Goal: Task Accomplishment & Management: Manage account settings

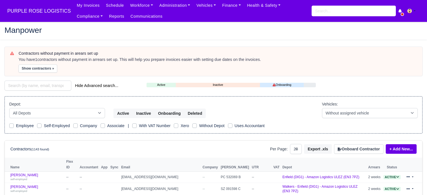
select select "25"
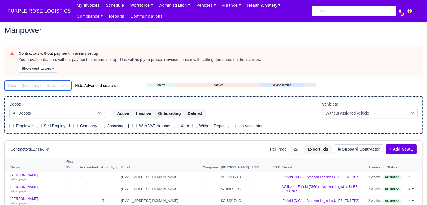
click at [49, 83] on input "search" at bounding box center [37, 86] width 67 height 10
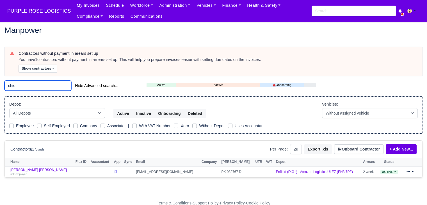
scroll to position [10, 0]
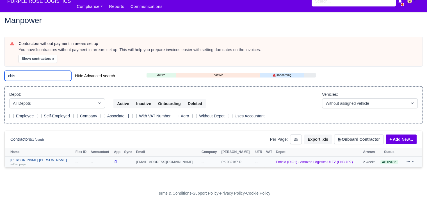
type input "chis"
click at [26, 158] on link "Chisom Simon Halliday self-employed" at bounding box center [41, 162] width 62 height 8
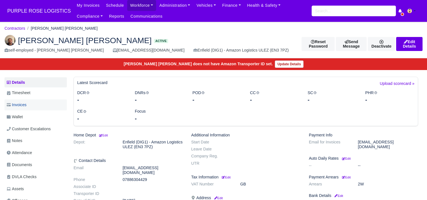
click at [23, 103] on span "Invoices" at bounding box center [17, 105] width 20 height 6
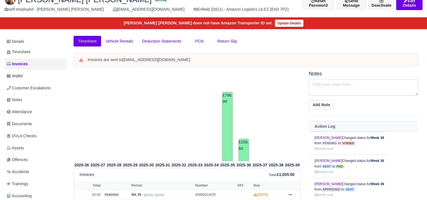
scroll to position [39, 0]
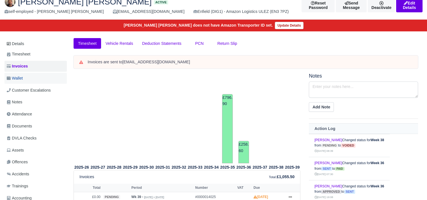
click at [44, 73] on link "Wallet" at bounding box center [35, 78] width 62 height 11
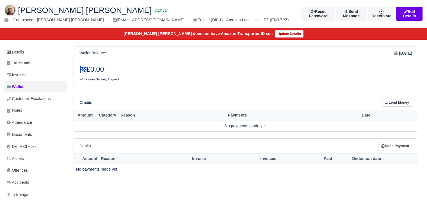
scroll to position [28, 0]
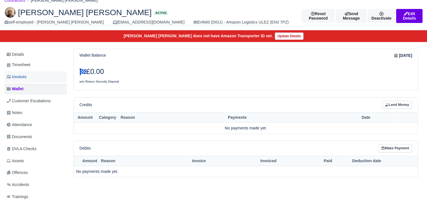
click at [53, 76] on link "Invoices" at bounding box center [35, 77] width 62 height 11
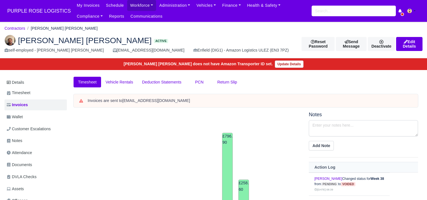
scroll to position [137, 0]
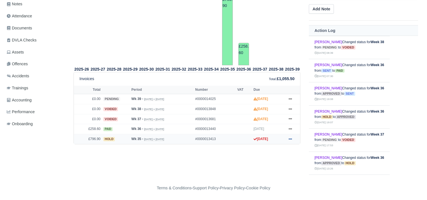
click at [291, 138] on icon at bounding box center [289, 139] width 3 height 3
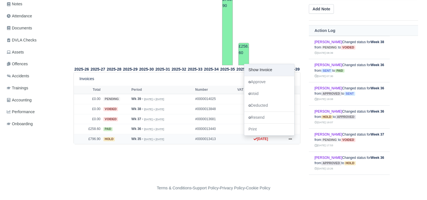
click at [271, 69] on link "Show Invoice" at bounding box center [269, 70] width 50 height 12
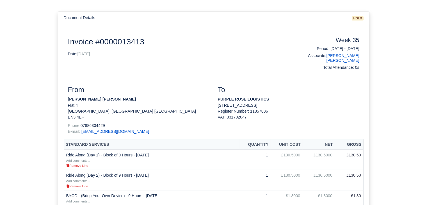
scroll to position [73, 0]
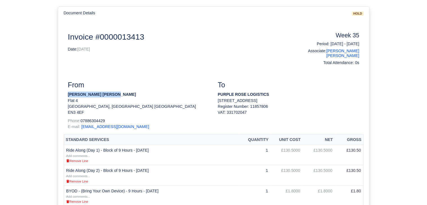
drag, startPoint x: 114, startPoint y: 91, endPoint x: 69, endPoint y: 91, distance: 45.5
click at [69, 91] on p "Chisom Simon Halliday" at bounding box center [138, 94] width 141 height 6
copy strong "Chisom Simon Halliday"
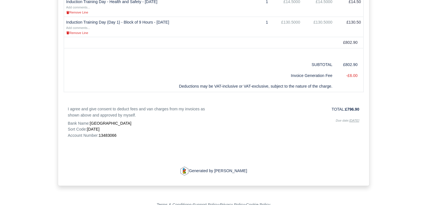
scroll to position [384, 0]
click at [111, 132] on span "13483066" at bounding box center [108, 134] width 18 height 4
copy span "13483066"
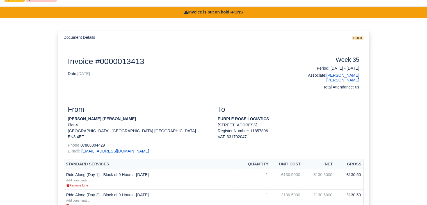
scroll to position [0, 0]
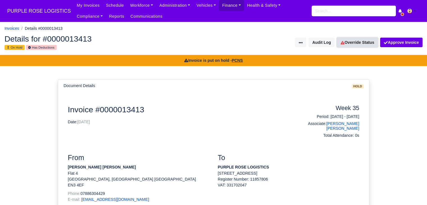
click at [359, 45] on link "Override Status" at bounding box center [357, 43] width 41 height 10
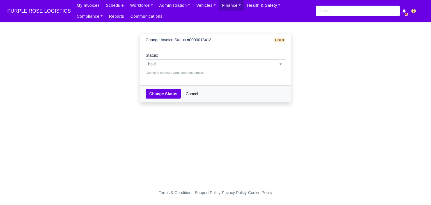
click at [246, 67] on span "hold" at bounding box center [215, 64] width 139 height 7
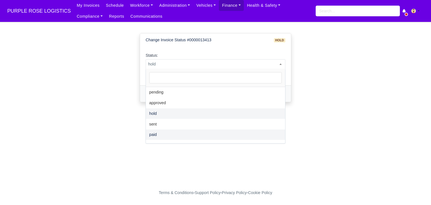
select select "paid"
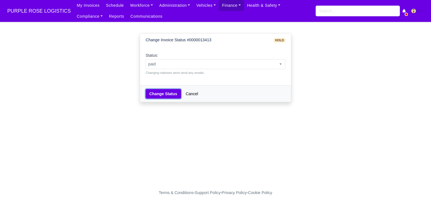
click at [159, 91] on button "Change Status" at bounding box center [163, 94] width 35 height 10
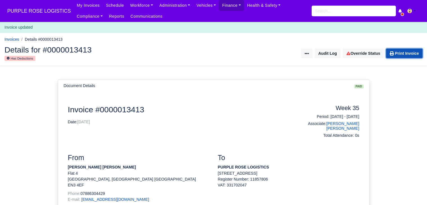
click at [402, 58] on link "Print Invoice" at bounding box center [404, 54] width 36 height 10
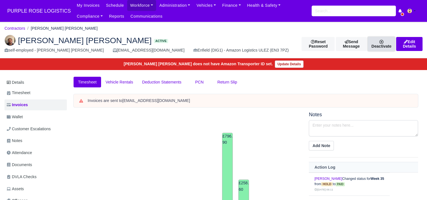
click at [372, 43] on link "Deactivate" at bounding box center [381, 44] width 27 height 14
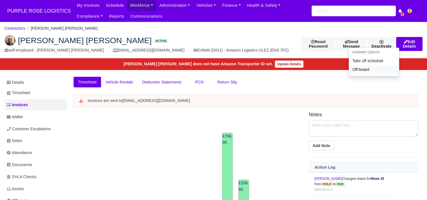
click at [359, 70] on link "Off-board" at bounding box center [374, 69] width 50 height 9
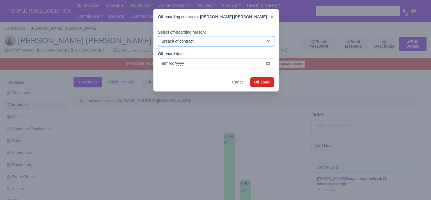
click at [239, 46] on select "Breach of contract Personal decision Too many parcels Heavy routes Another comp…" at bounding box center [216, 41] width 116 height 10
select select "personal-decision"
click at [158, 36] on select "Breach of contract Personal decision Too many parcels Heavy routes Another comp…" at bounding box center [216, 41] width 116 height 10
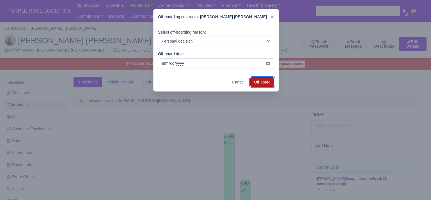
click at [263, 83] on button "Off-board" at bounding box center [262, 82] width 24 height 10
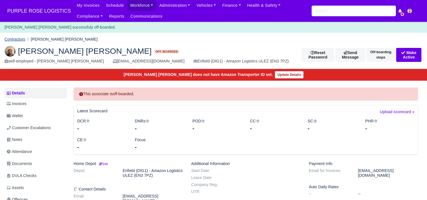
click at [15, 40] on link "Contractors" at bounding box center [14, 39] width 21 height 4
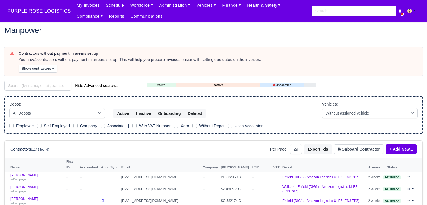
select select "25"
click at [46, 87] on input "search" at bounding box center [37, 86] width 67 height 10
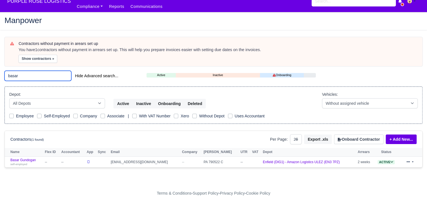
scroll to position [10, 0]
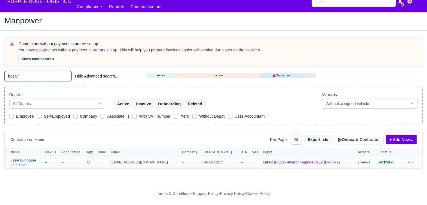
type input "basar"
click at [26, 163] on small "self-employed" at bounding box center [18, 164] width 17 height 3
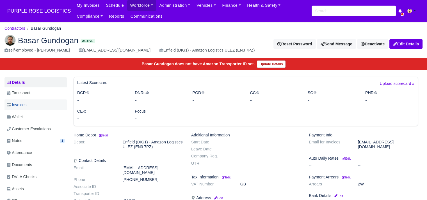
click at [47, 103] on link "Invoices" at bounding box center [35, 105] width 62 height 11
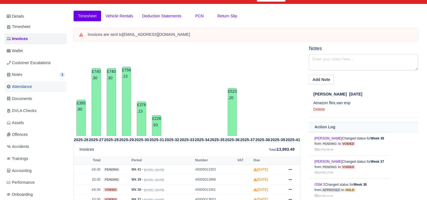
scroll to position [66, 0]
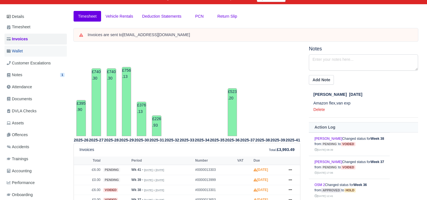
click at [48, 51] on link "Wallet" at bounding box center [35, 51] width 62 height 11
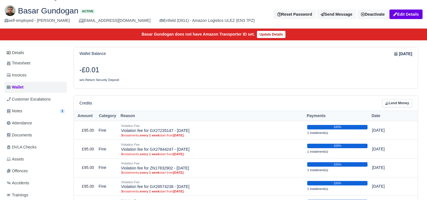
scroll to position [1, 0]
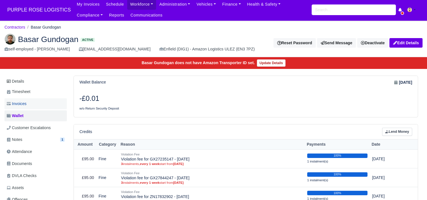
click at [35, 99] on link "Invoices" at bounding box center [35, 104] width 62 height 11
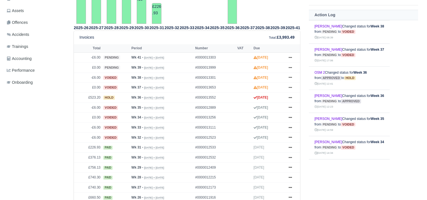
scroll to position [181, 0]
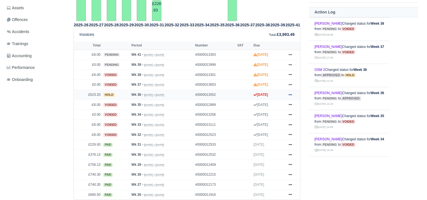
click at [288, 96] on link at bounding box center [290, 94] width 8 height 7
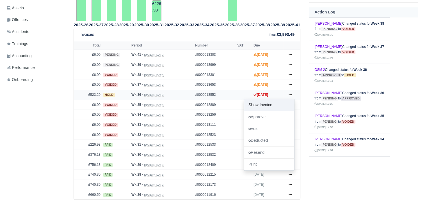
click at [282, 104] on link "Show Invoice" at bounding box center [269, 105] width 50 height 12
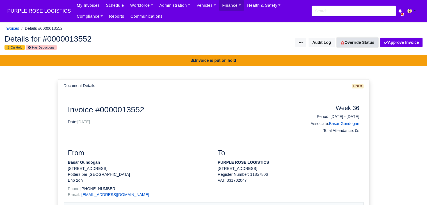
click at [360, 42] on link "Override Status" at bounding box center [357, 43] width 41 height 10
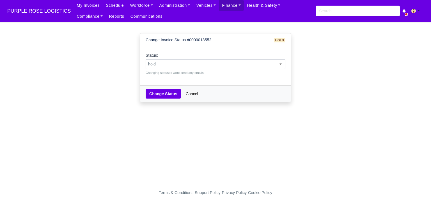
click at [181, 68] on span "hold" at bounding box center [216, 64] width 140 height 10
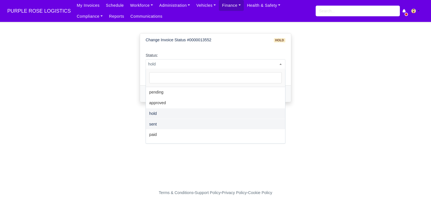
select select "paid"
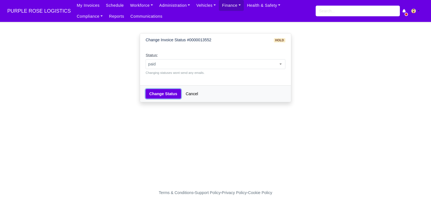
click at [165, 93] on button "Change Status" at bounding box center [163, 94] width 35 height 10
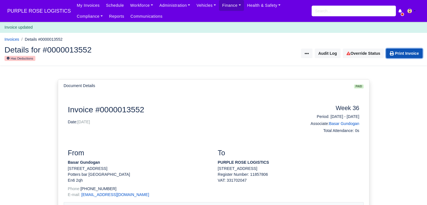
click at [401, 50] on link "Print Invoice" at bounding box center [404, 54] width 36 height 10
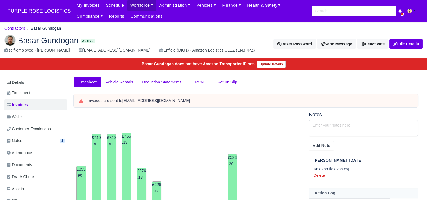
click at [278, 82] on div "Timesheet Vehicle Rentals Deduction Statements PCN Return Slip" at bounding box center [245, 86] width 353 height 18
click at [374, 44] on link "Deactivate" at bounding box center [372, 44] width 31 height 10
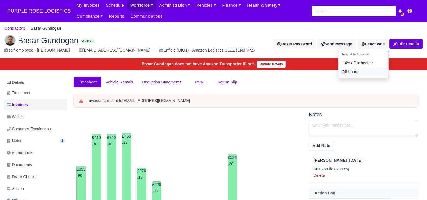
click at [356, 73] on link "Off-board" at bounding box center [363, 72] width 50 height 9
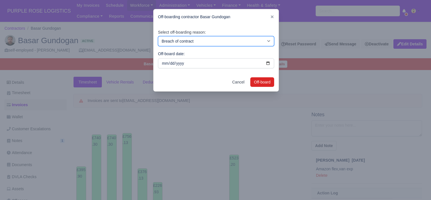
click at [243, 38] on select "Breach of contract Personal decision Too many parcels Heavy routes Another comp…" at bounding box center [216, 41] width 116 height 10
select select "personal-decision"
click at [158, 36] on select "Breach of contract Personal decision Too many parcels Heavy routes Another comp…" at bounding box center [216, 41] width 116 height 10
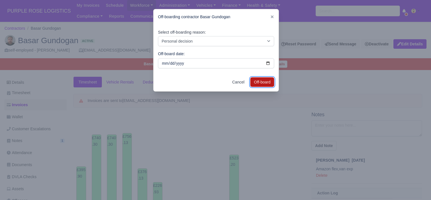
click at [262, 81] on button "Off-board" at bounding box center [262, 82] width 24 height 10
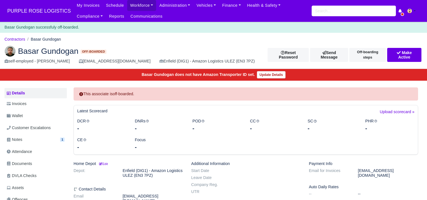
click at [21, 36] on ol "Contractors Basar Gundogan" at bounding box center [213, 39] width 418 height 9
click at [20, 40] on link "Contractors" at bounding box center [14, 39] width 21 height 4
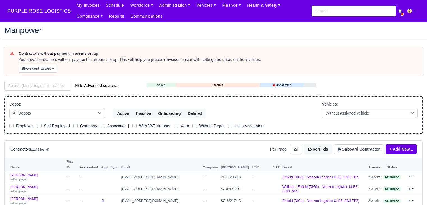
select select "25"
click at [45, 88] on input "search" at bounding box center [37, 86] width 67 height 10
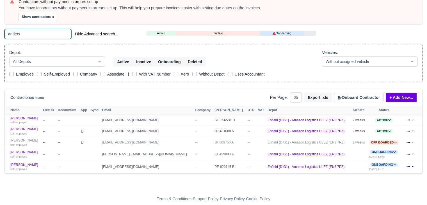
scroll to position [57, 0]
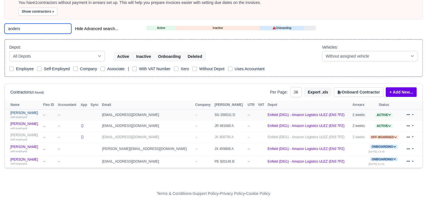
type input "anders"
click at [25, 111] on link "Anders Awale self-employed" at bounding box center [25, 115] width 30 height 8
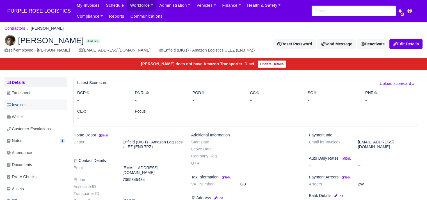
click at [28, 107] on link "Invoices" at bounding box center [35, 105] width 62 height 11
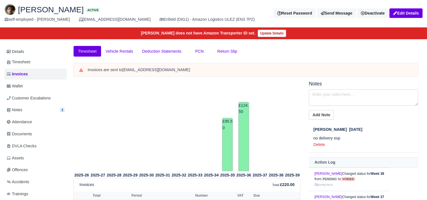
scroll to position [29, 0]
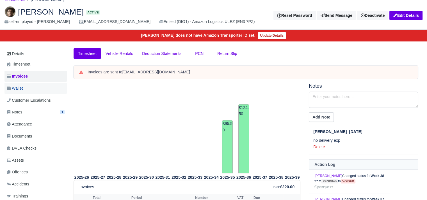
click at [30, 85] on link "Wallet" at bounding box center [35, 88] width 62 height 11
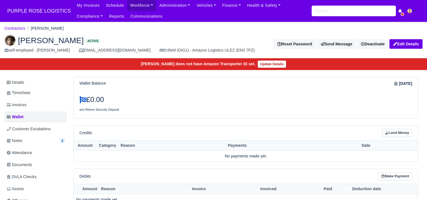
click at [30, 100] on link "Invoices" at bounding box center [35, 105] width 62 height 11
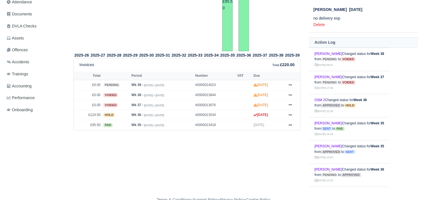
scroll to position [154, 0]
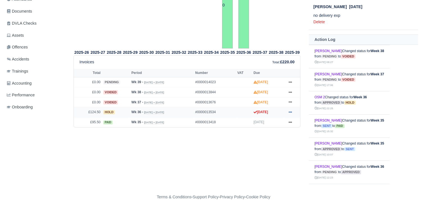
click at [288, 111] on icon at bounding box center [289, 112] width 3 height 3
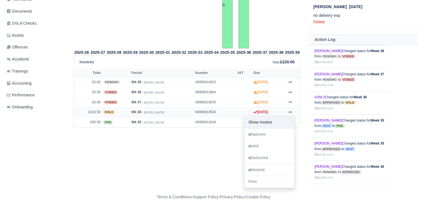
click at [280, 118] on link "Show Invoice" at bounding box center [269, 123] width 50 height 12
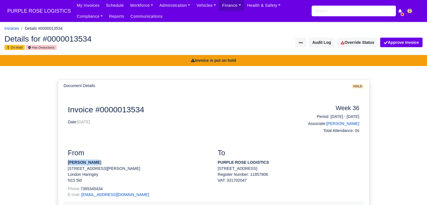
drag, startPoint x: 96, startPoint y: 160, endPoint x: 68, endPoint y: 161, distance: 28.1
click at [68, 161] on p "[PERSON_NAME]" at bounding box center [138, 162] width 141 height 6
click at [68, 161] on strong "[PERSON_NAME]" at bounding box center [84, 162] width 33 height 4
click at [97, 161] on p "[PERSON_NAME]" at bounding box center [138, 162] width 141 height 6
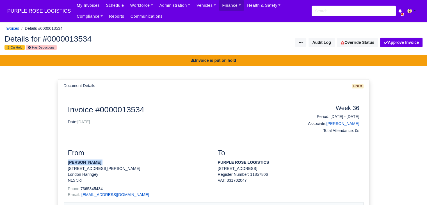
drag, startPoint x: 97, startPoint y: 161, endPoint x: 68, endPoint y: 162, distance: 28.1
click at [68, 162] on p "[PERSON_NAME]" at bounding box center [138, 162] width 141 height 6
copy address "[PERSON_NAME]"
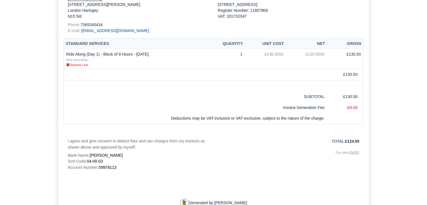
scroll to position [208, 0]
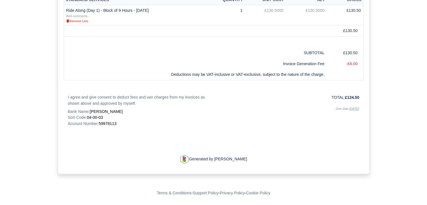
click at [114, 122] on span "59978113" at bounding box center [108, 123] width 18 height 4
copy span "59978113"
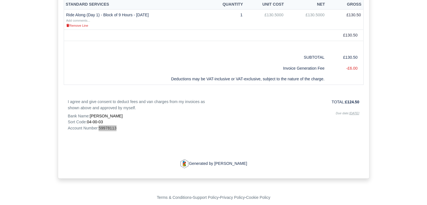
scroll to position [0, 0]
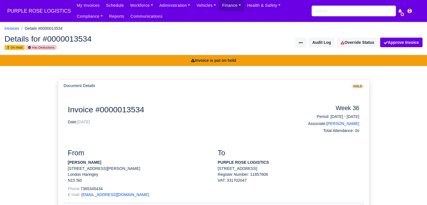
click at [353, 37] on div "Details for #0000013534 On Hold Has Deductions Invoice Actions Resend Invoice V…" at bounding box center [213, 42] width 426 height 25
click at [352, 45] on link "Override Status" at bounding box center [357, 43] width 41 height 10
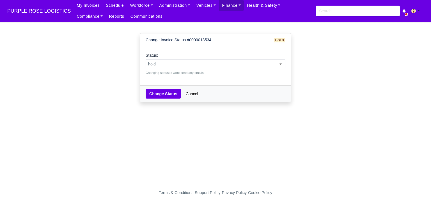
click at [251, 70] on small "Changing statuses wont send any emails." at bounding box center [216, 72] width 140 height 5
click at [251, 62] on span "hold" at bounding box center [215, 64] width 139 height 7
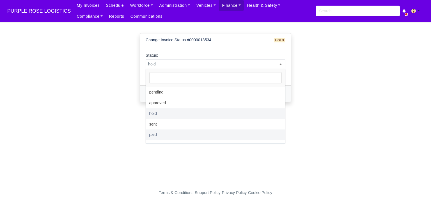
select select "paid"
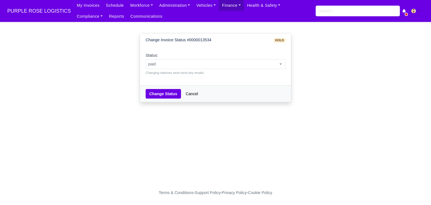
click at [163, 102] on div "Change Status Cancel" at bounding box center [215, 93] width 151 height 17
click at [163, 98] on button "Change Status" at bounding box center [163, 94] width 35 height 10
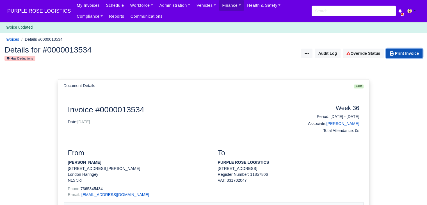
click at [405, 55] on link "Print Invoice" at bounding box center [404, 54] width 36 height 10
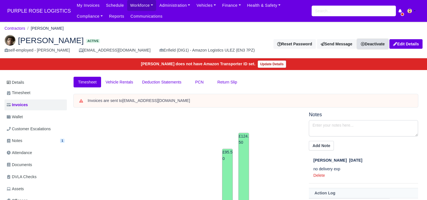
click at [373, 42] on link "Deactivate" at bounding box center [372, 44] width 31 height 10
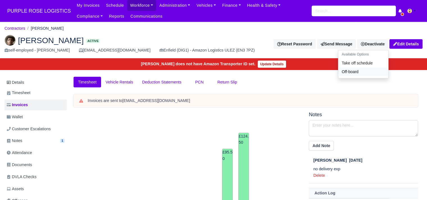
click at [354, 75] on link "Off-board" at bounding box center [363, 72] width 50 height 9
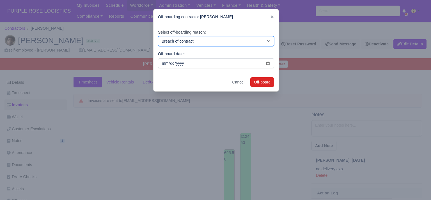
click at [245, 44] on select "Breach of contract Personal decision Too many parcels Heavy routes Another comp…" at bounding box center [216, 41] width 116 height 10
select select "personal-decision"
click at [158, 36] on select "Breach of contract Personal decision Too many parcels Heavy routes Another comp…" at bounding box center [216, 41] width 116 height 10
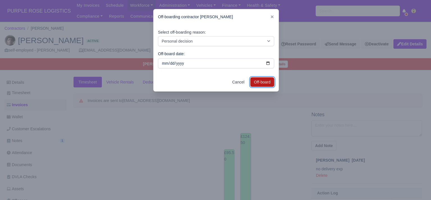
click at [260, 81] on button "Off-board" at bounding box center [262, 82] width 24 height 10
